Goal: Task Accomplishment & Management: Use online tool/utility

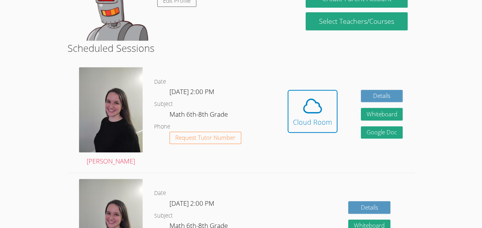
scroll to position [167, 0]
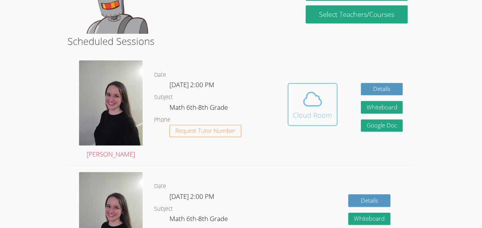
click at [326, 102] on span at bounding box center [312, 98] width 39 height 21
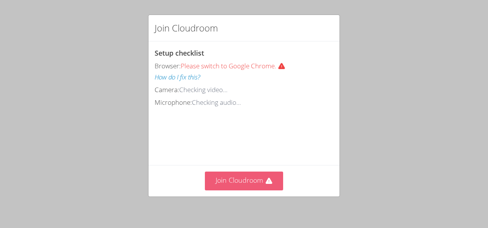
click at [243, 181] on button "Join Cloudroom" at bounding box center [244, 180] width 79 height 19
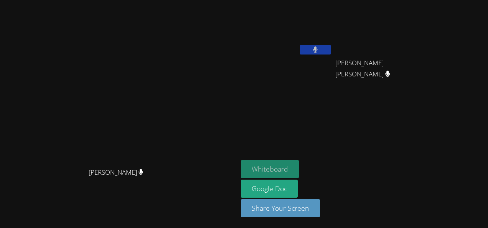
click at [299, 163] on button "Whiteboard" at bounding box center [270, 169] width 58 height 18
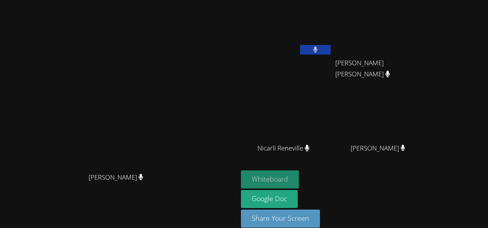
click at [299, 176] on button "Whiteboard" at bounding box center [270, 179] width 58 height 18
